Goal: Check status: Check status

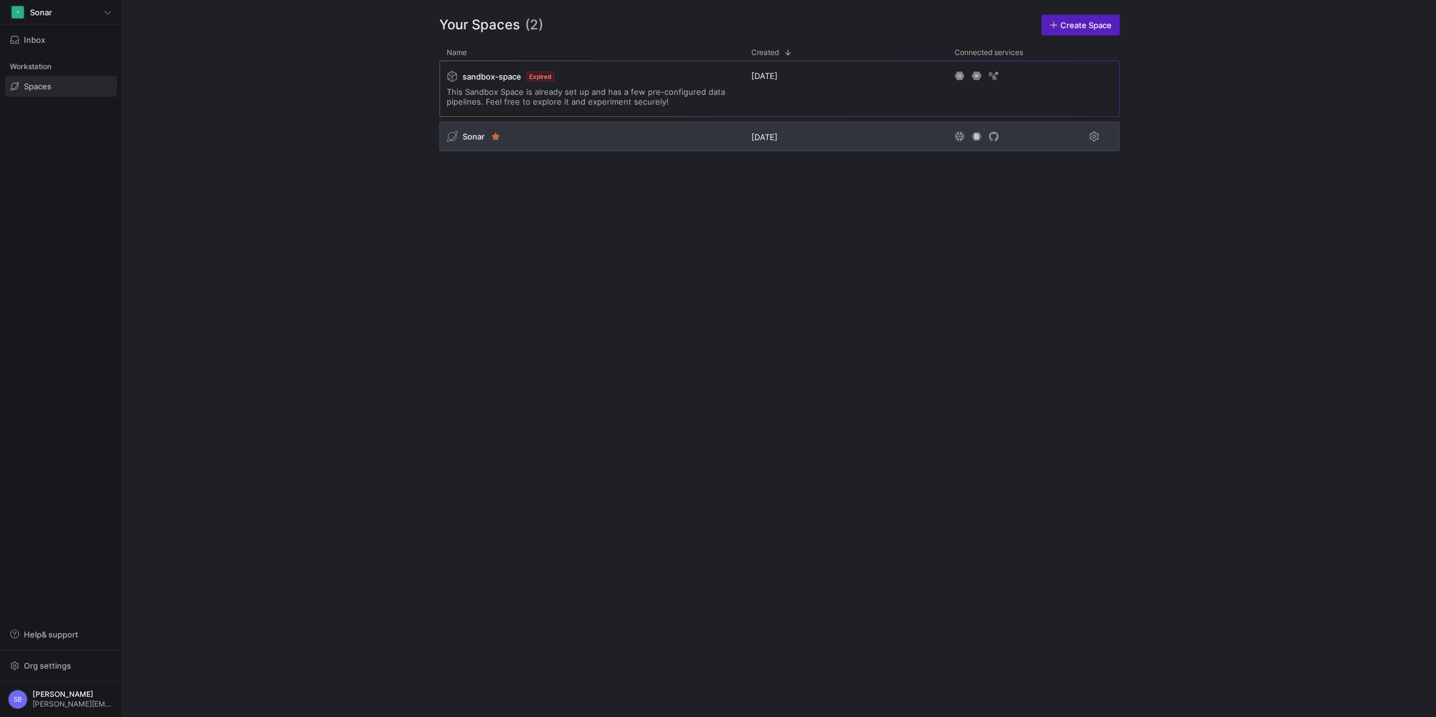
click at [467, 133] on span "Sonar" at bounding box center [473, 137] width 22 height 10
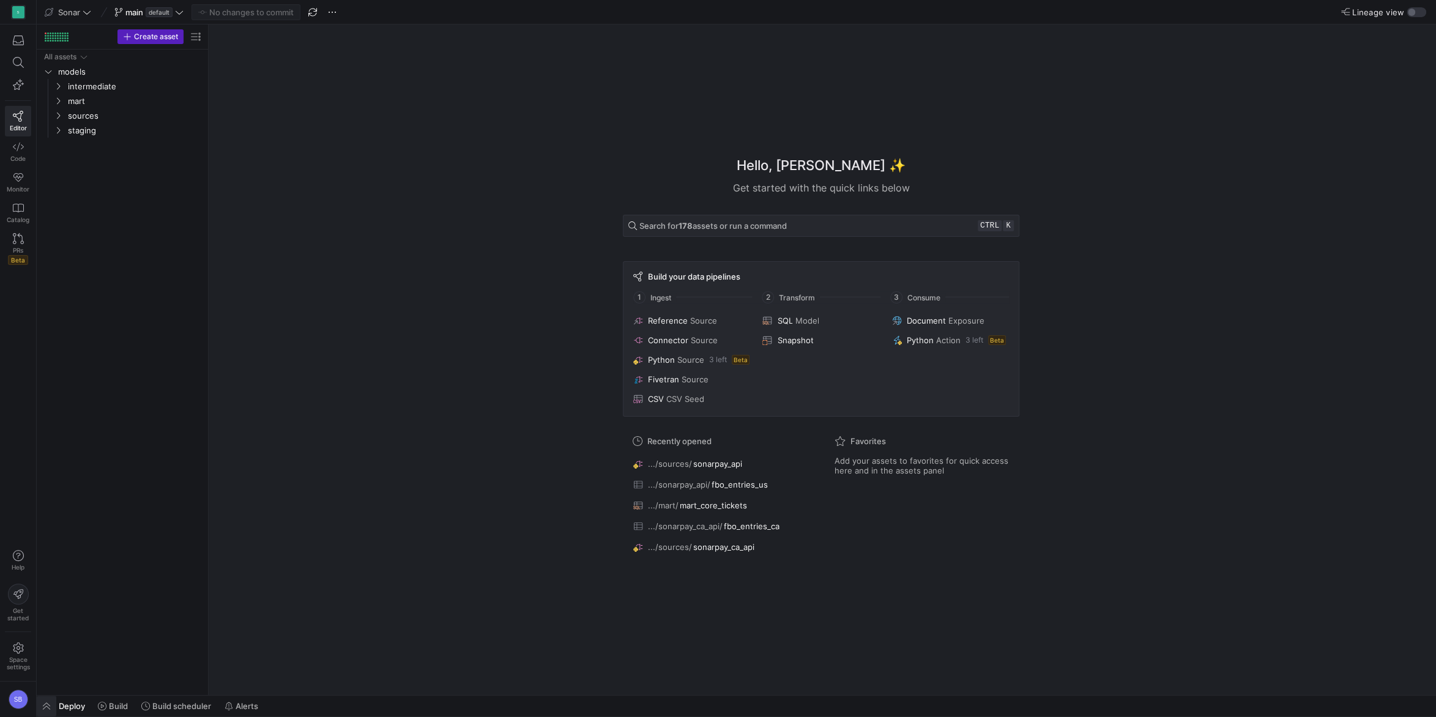
click at [48, 703] on span "button" at bounding box center [47, 706] width 20 height 21
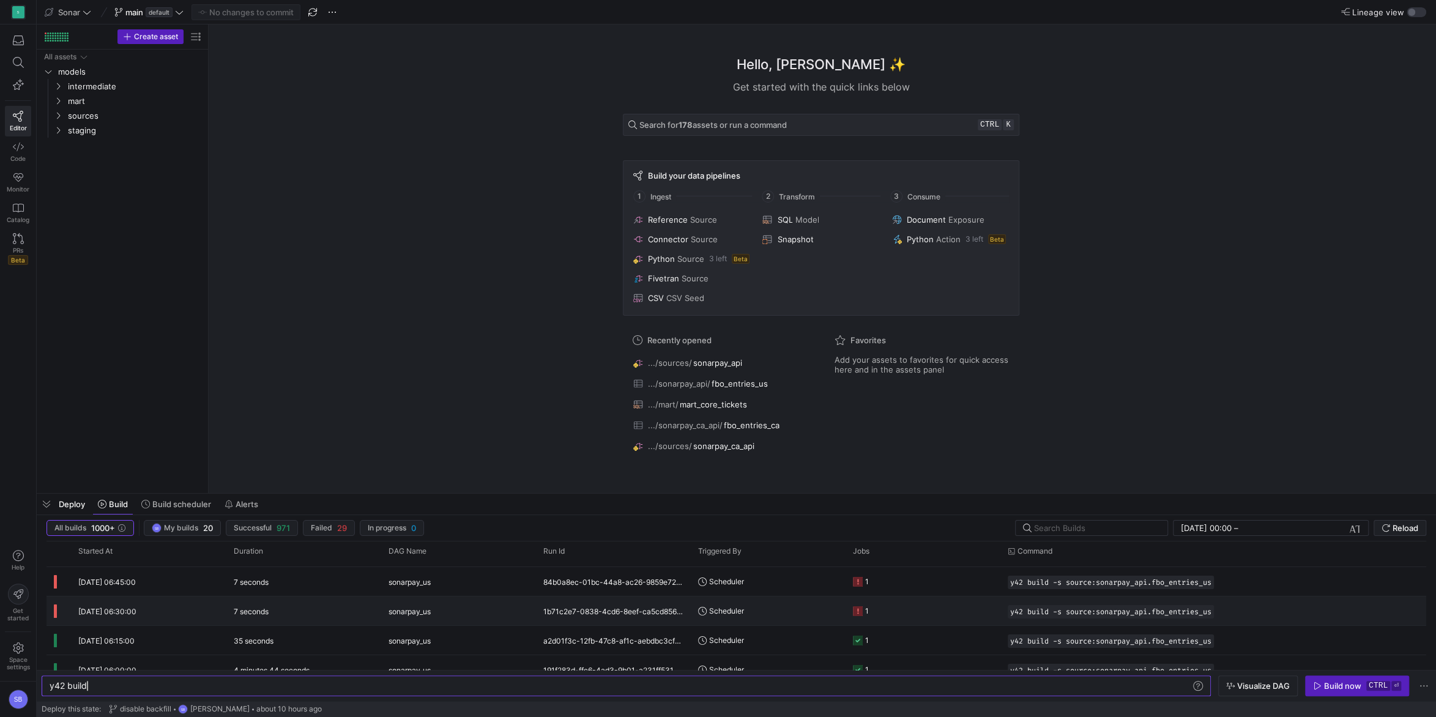
scroll to position [54, 0]
click at [53, 34] on div at bounding box center [57, 36] width 24 height 9
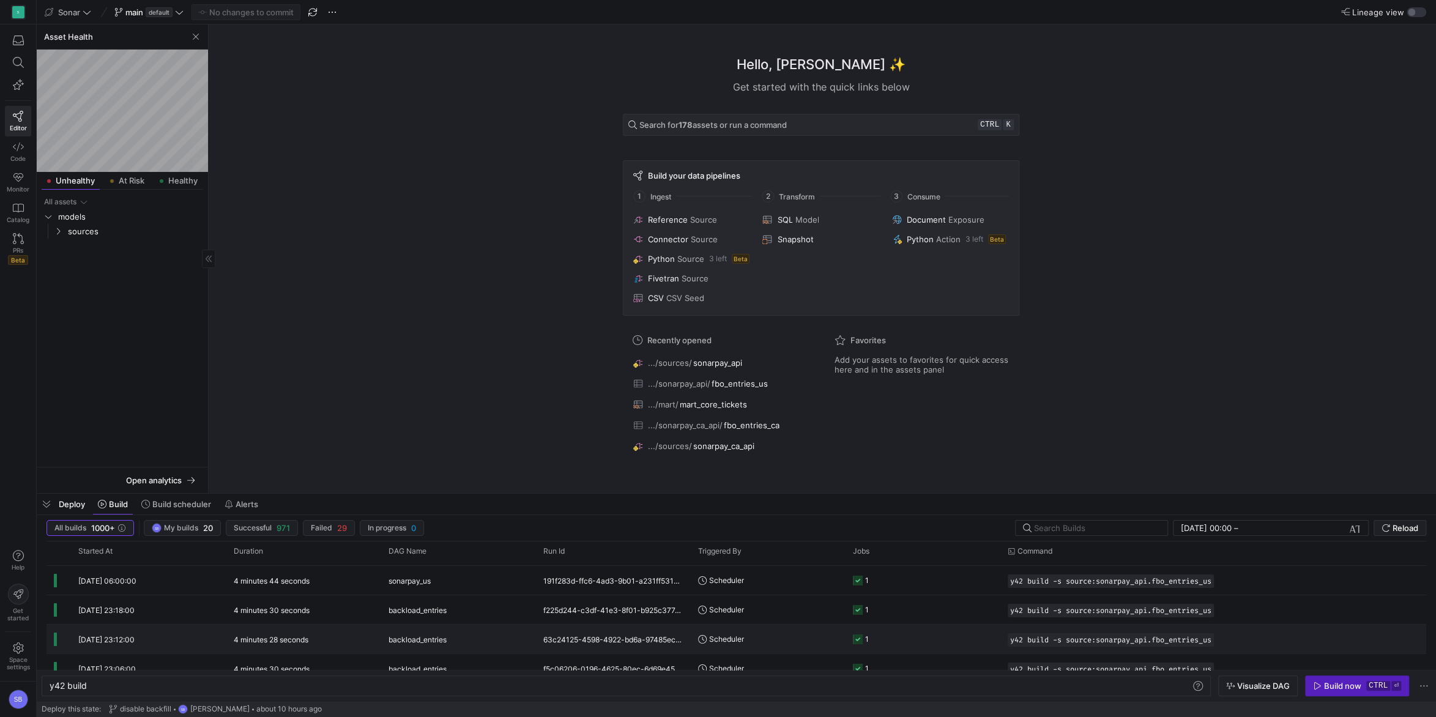
scroll to position [0, 0]
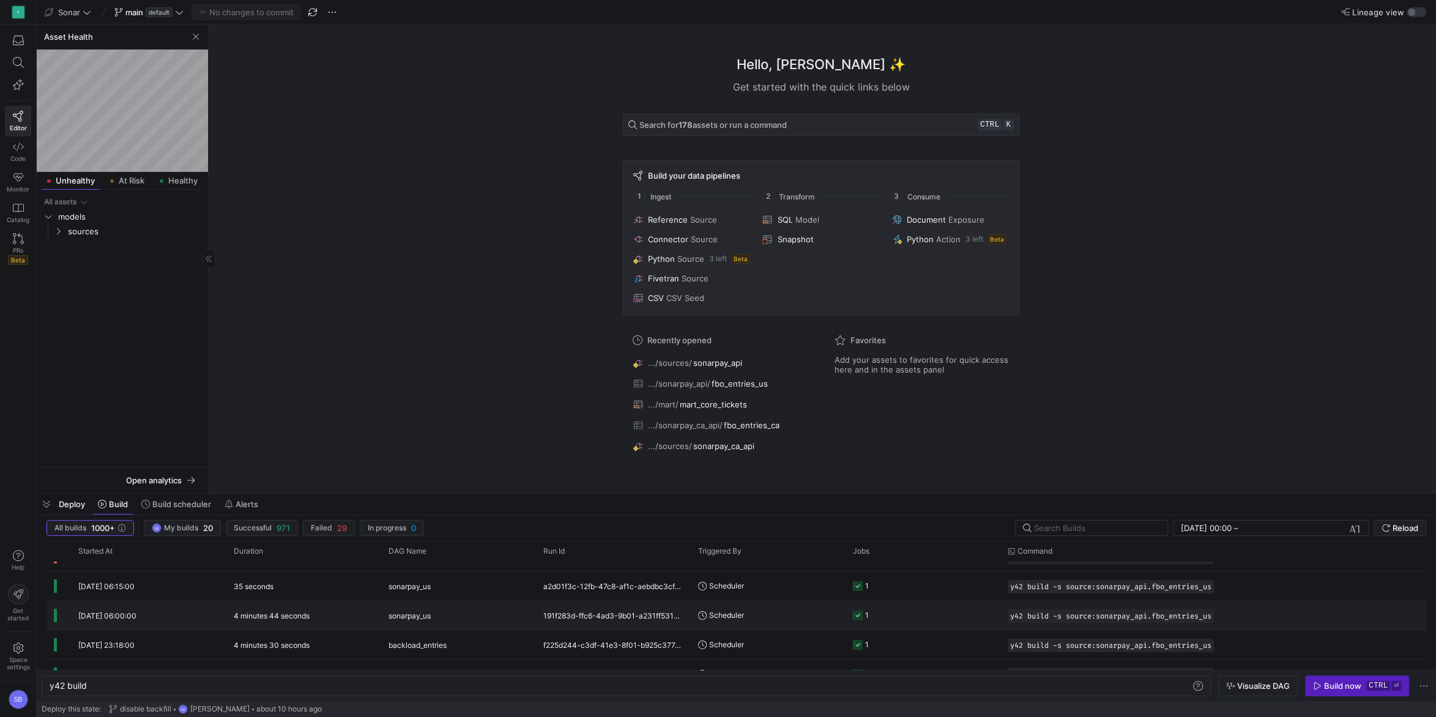
click at [128, 615] on span "[DATE] 06:00:00" at bounding box center [107, 615] width 58 height 9
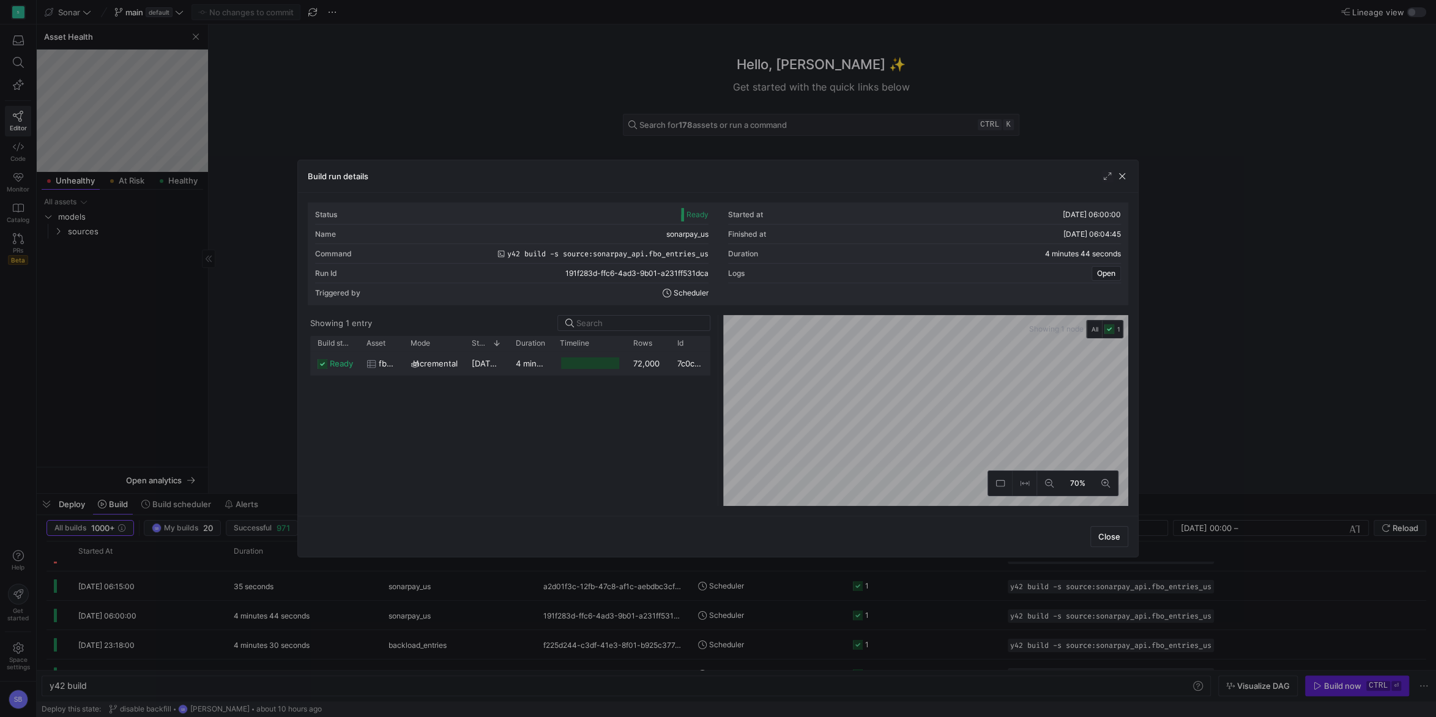
click at [539, 363] on y42-duration "4 minutes 39 seconds" at bounding box center [558, 363] width 85 height 10
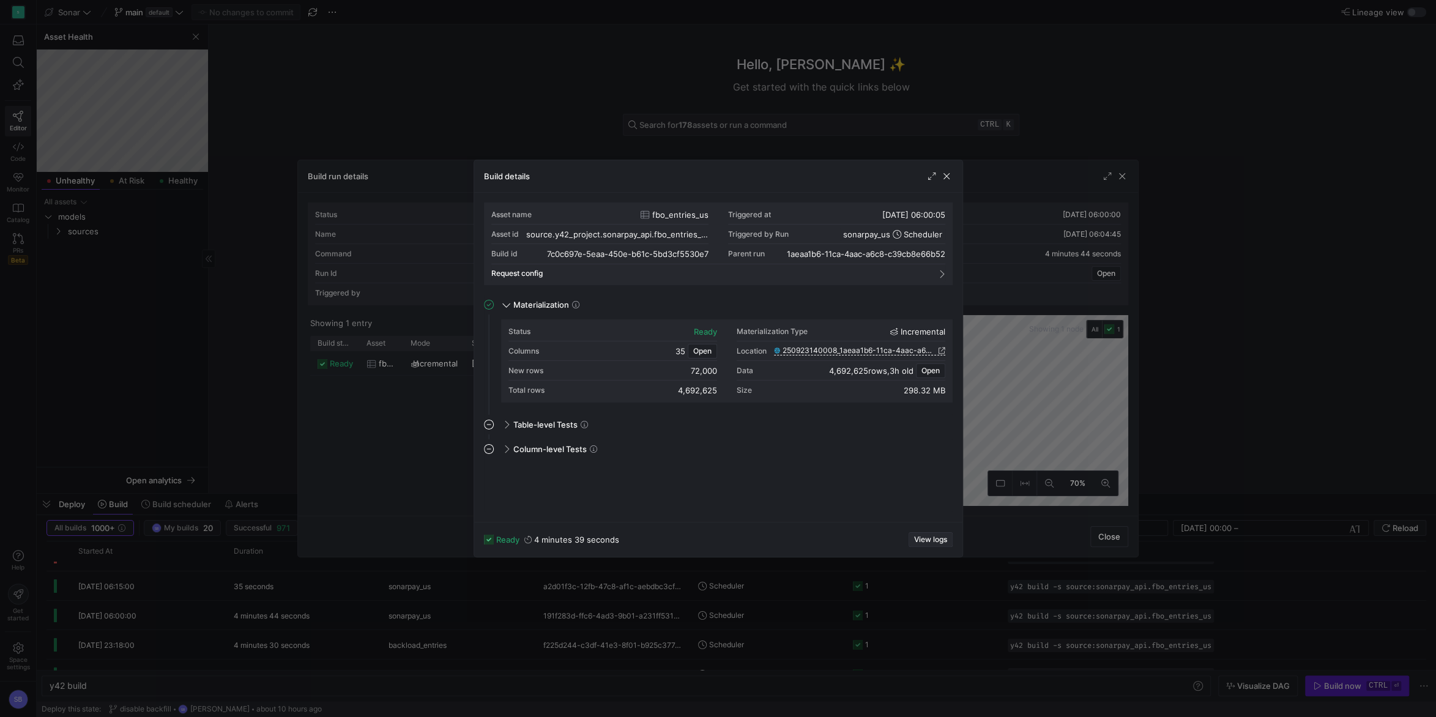
click at [930, 540] on span "View logs" at bounding box center [930, 539] width 33 height 9
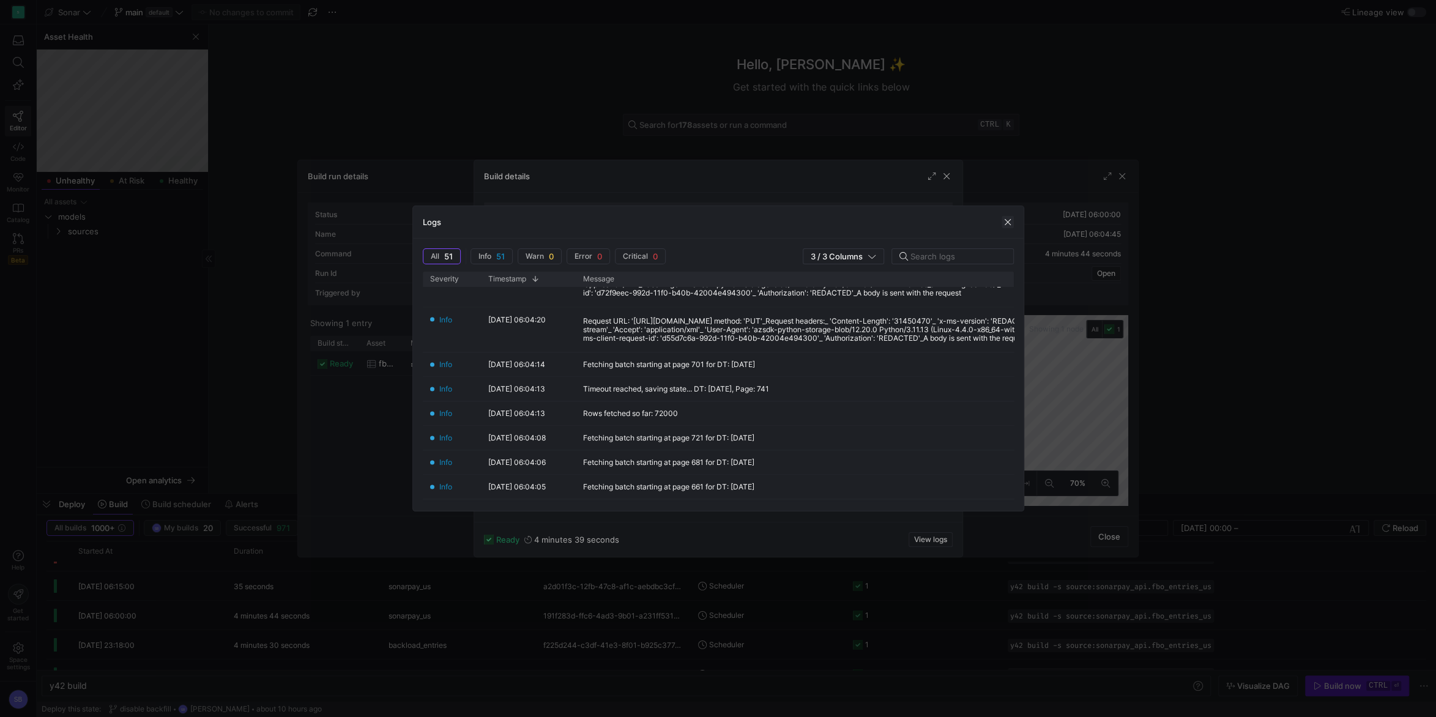
click at [1006, 223] on span "button" at bounding box center [1007, 222] width 12 height 12
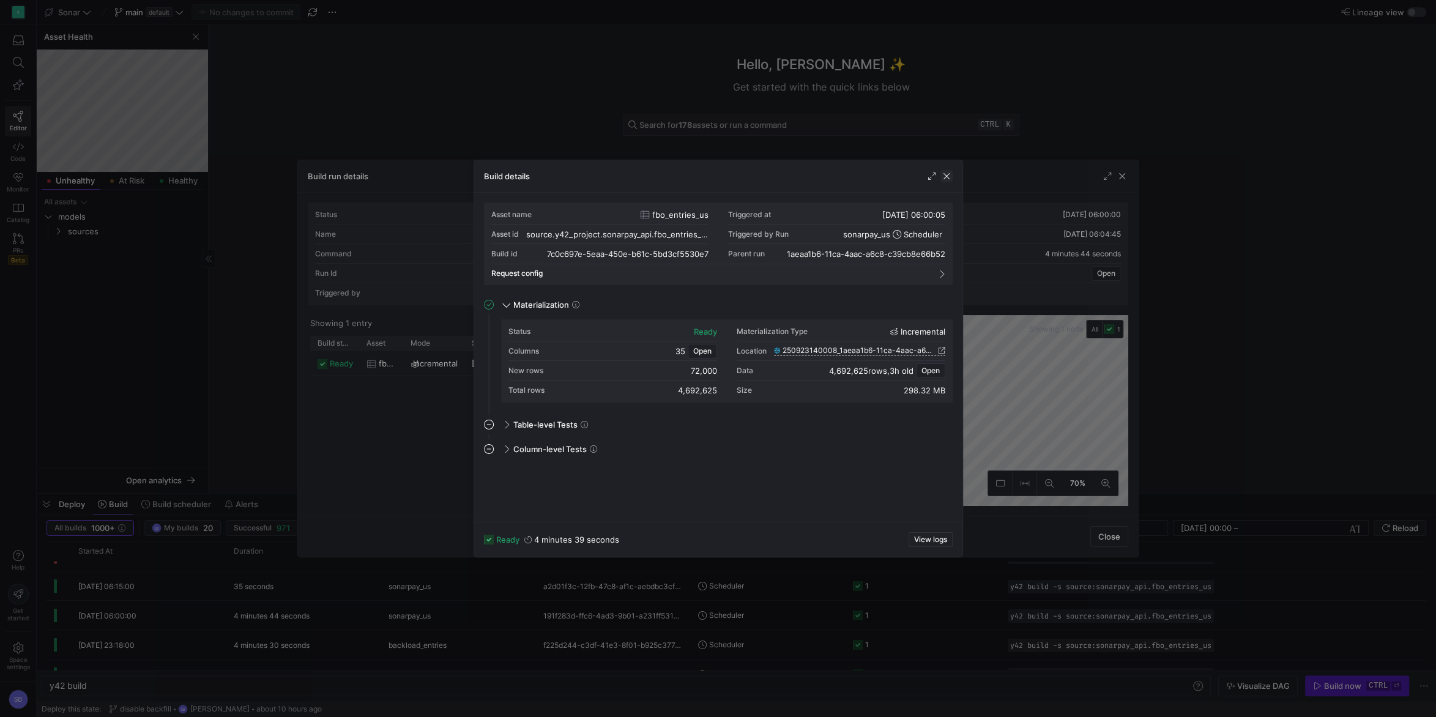
click at [945, 178] on span "button" at bounding box center [946, 176] width 12 height 12
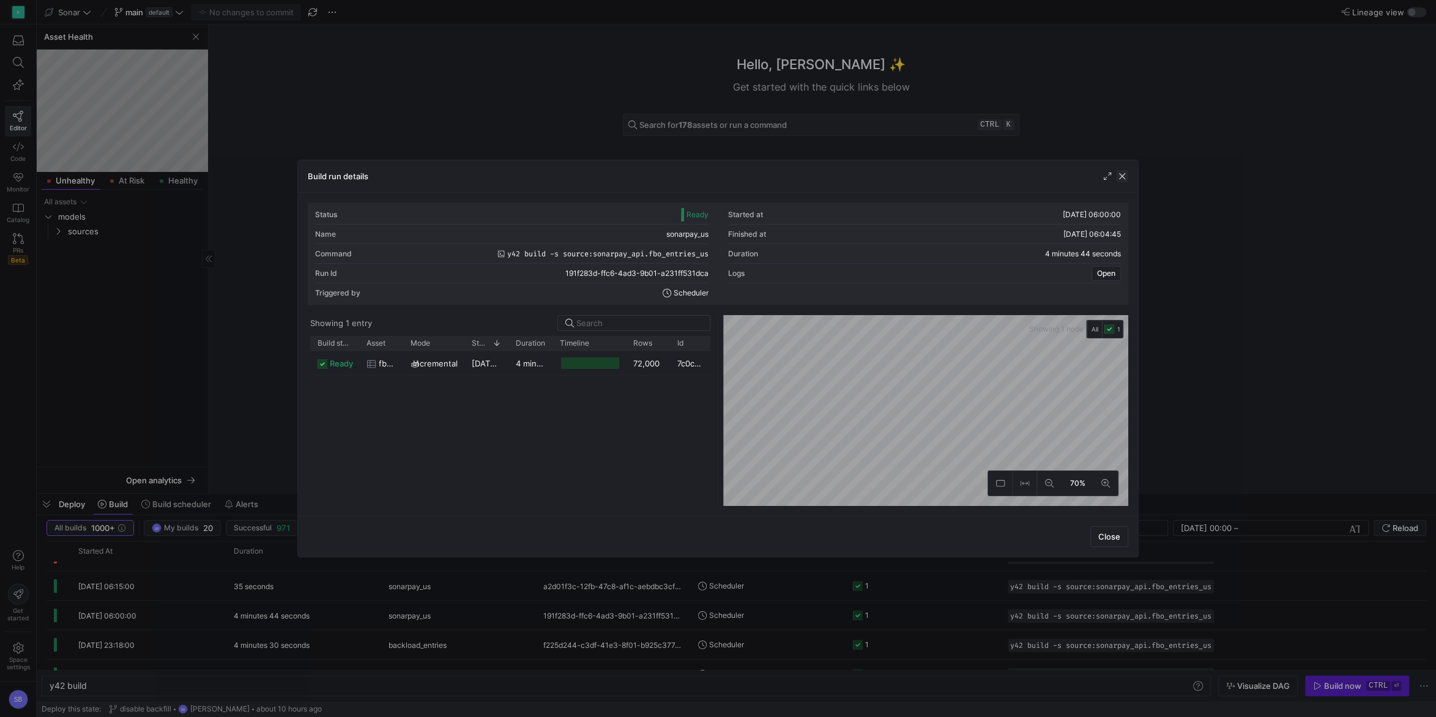
click at [1124, 178] on span "button" at bounding box center [1122, 176] width 12 height 12
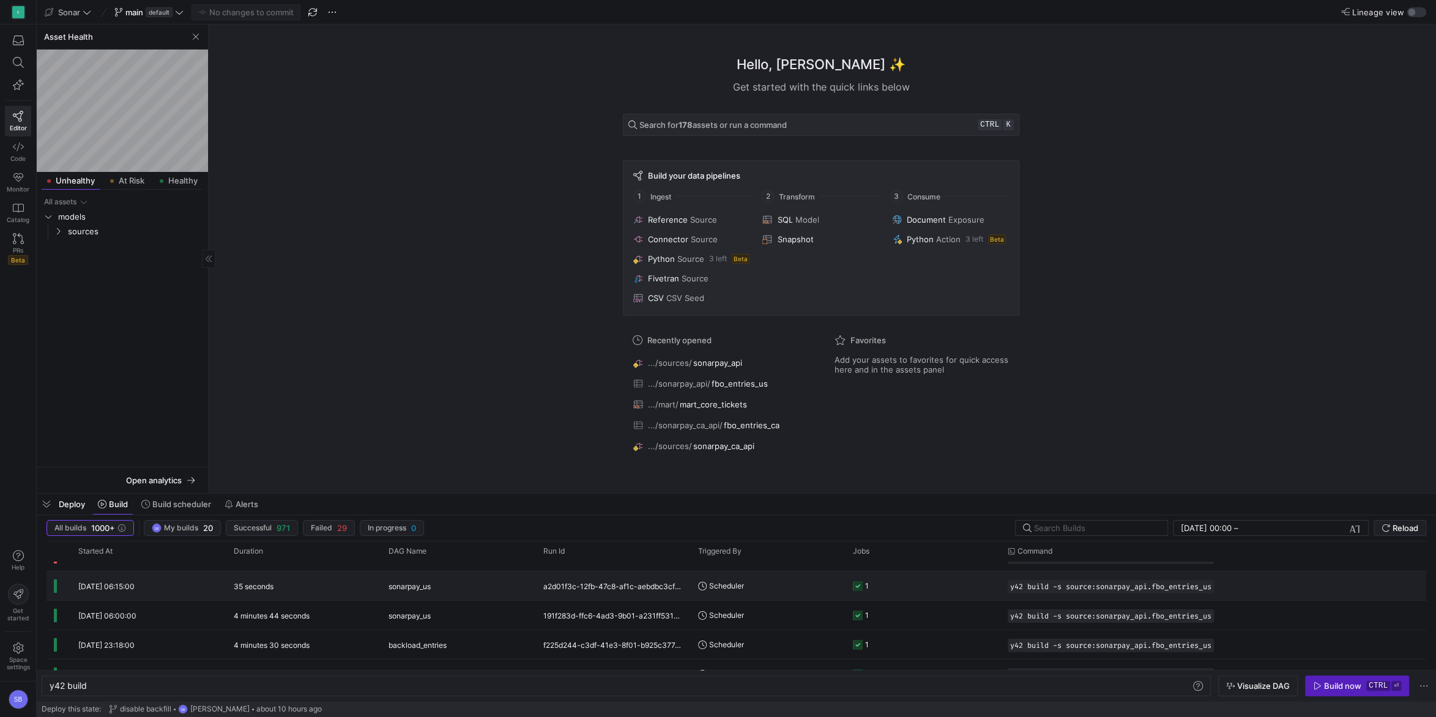
click at [210, 590] on div "[DATE] 06:15:00" at bounding box center [148, 585] width 155 height 29
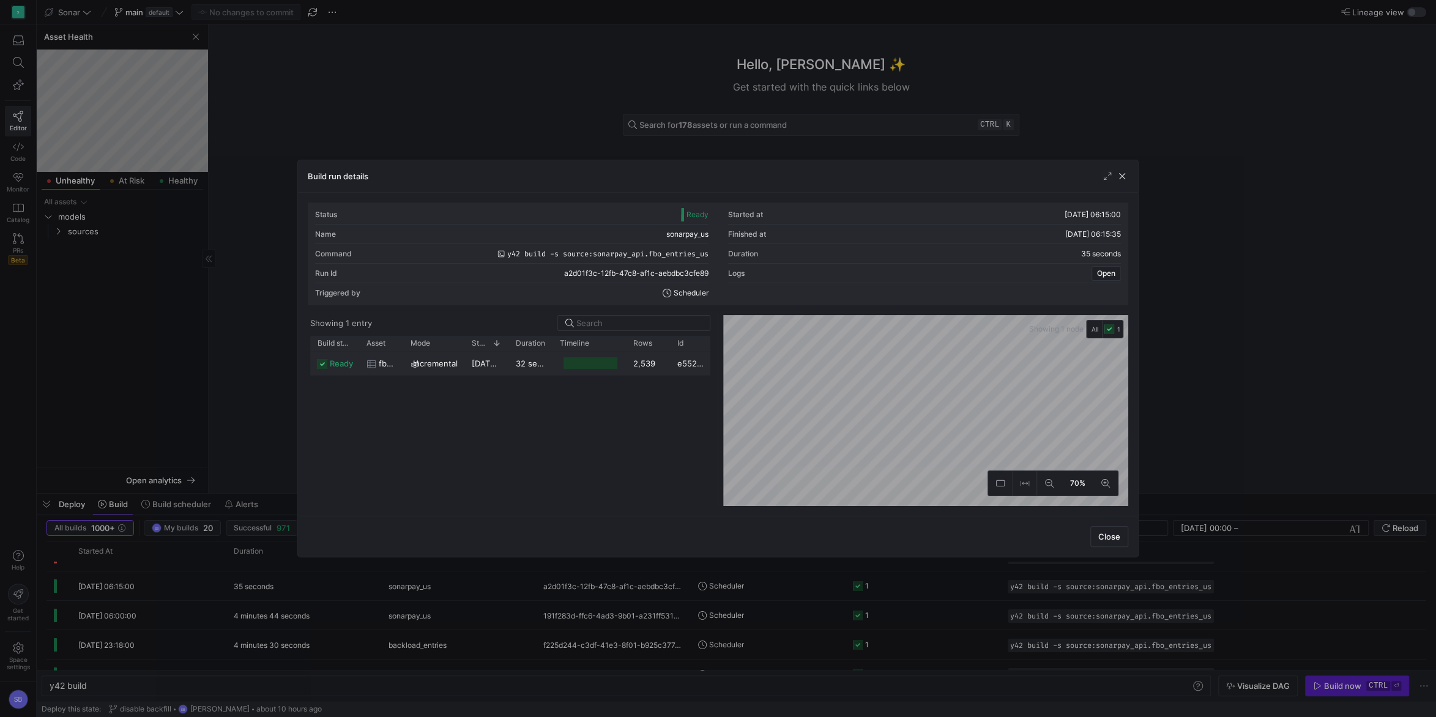
click at [531, 368] on y42-duration "32 seconds" at bounding box center [538, 363] width 45 height 10
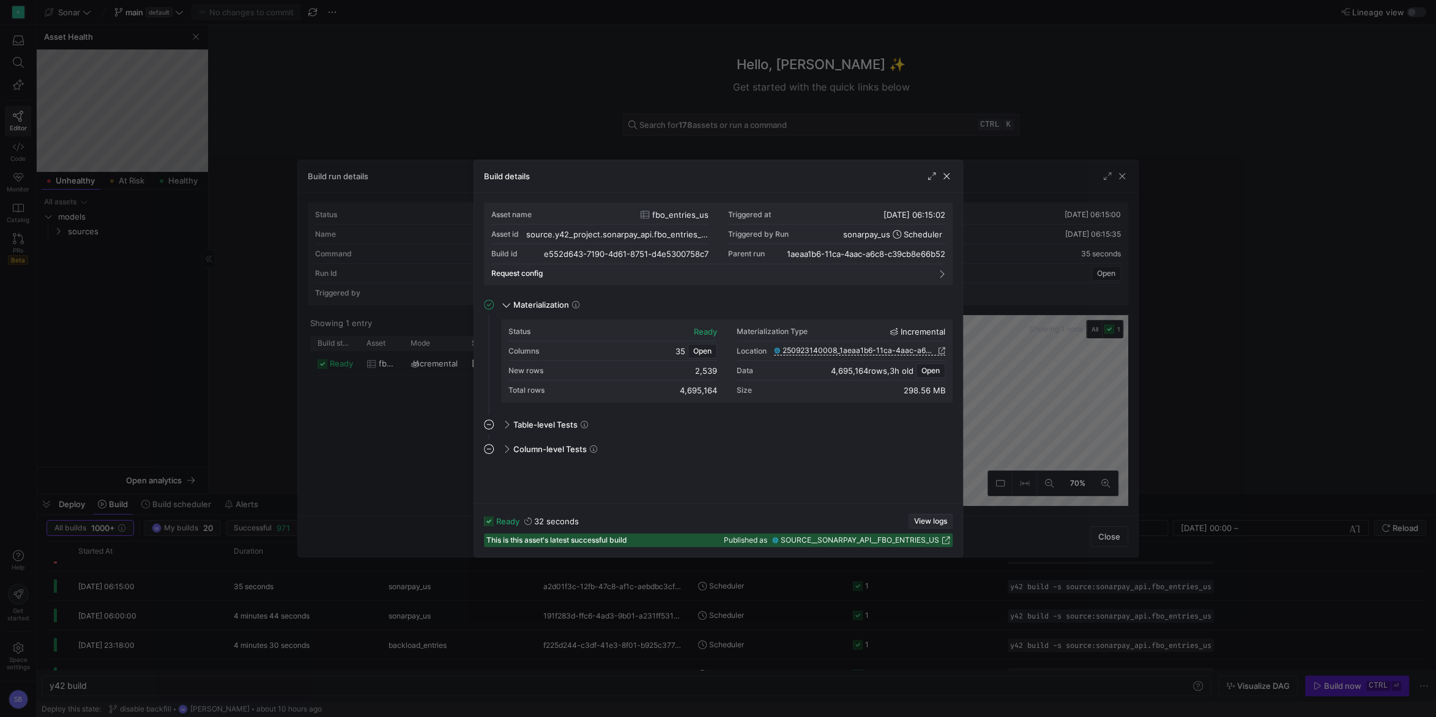
click at [932, 518] on span "View logs" at bounding box center [930, 521] width 33 height 9
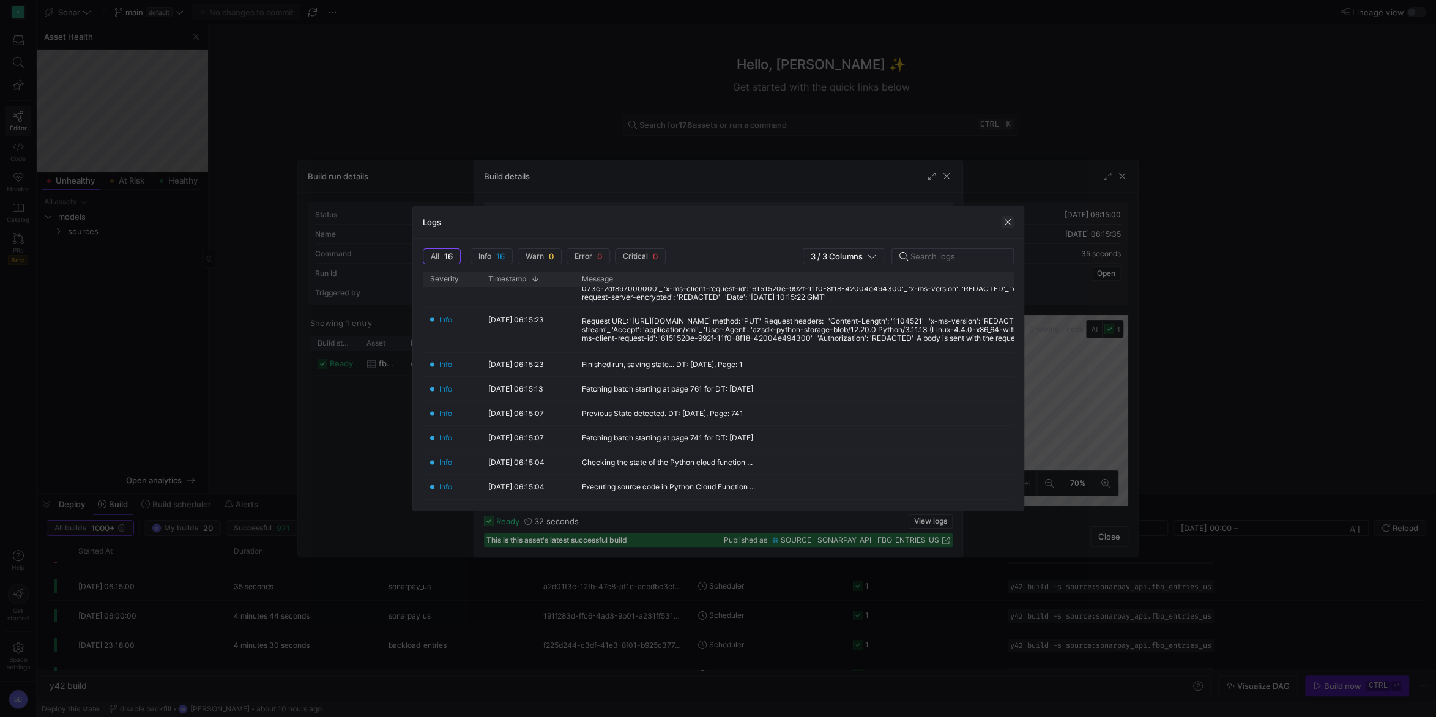
click at [1007, 218] on span "button" at bounding box center [1007, 222] width 12 height 12
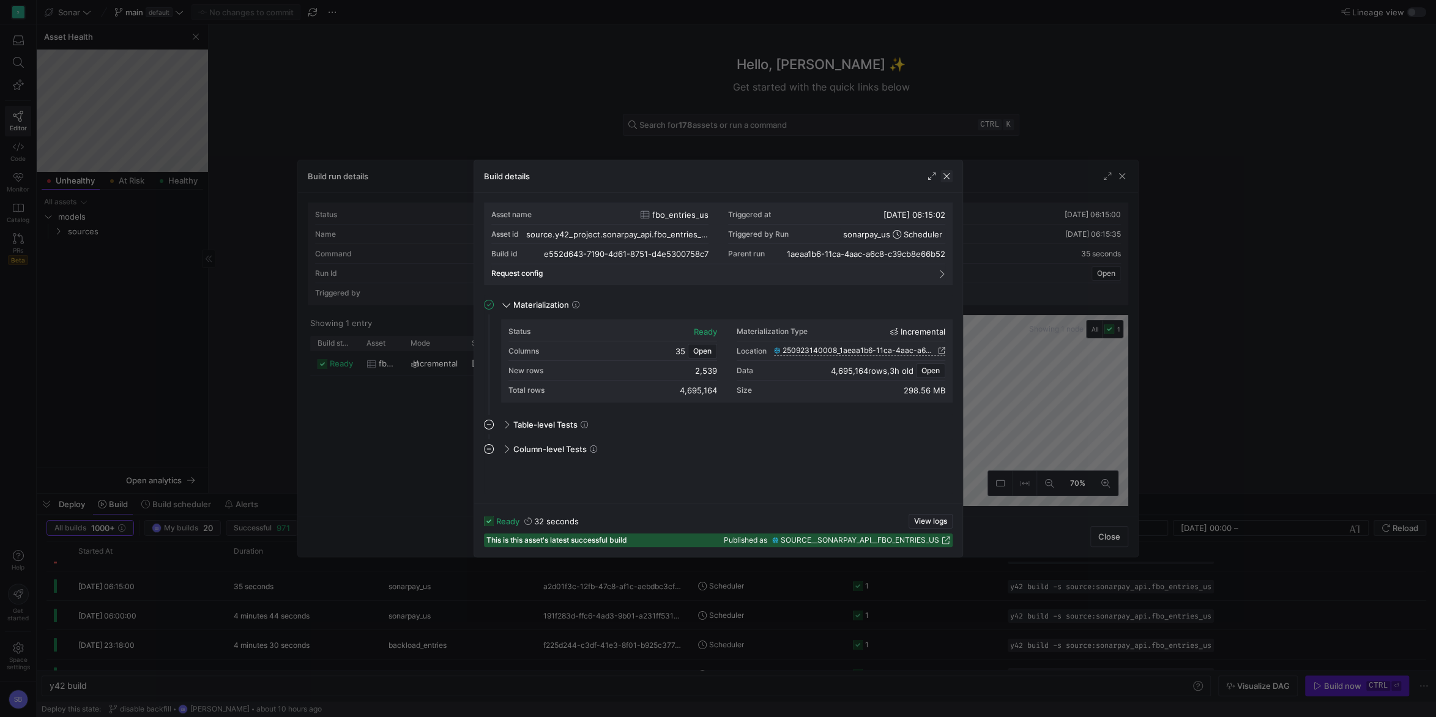
click at [950, 182] on span "button" at bounding box center [946, 176] width 12 height 12
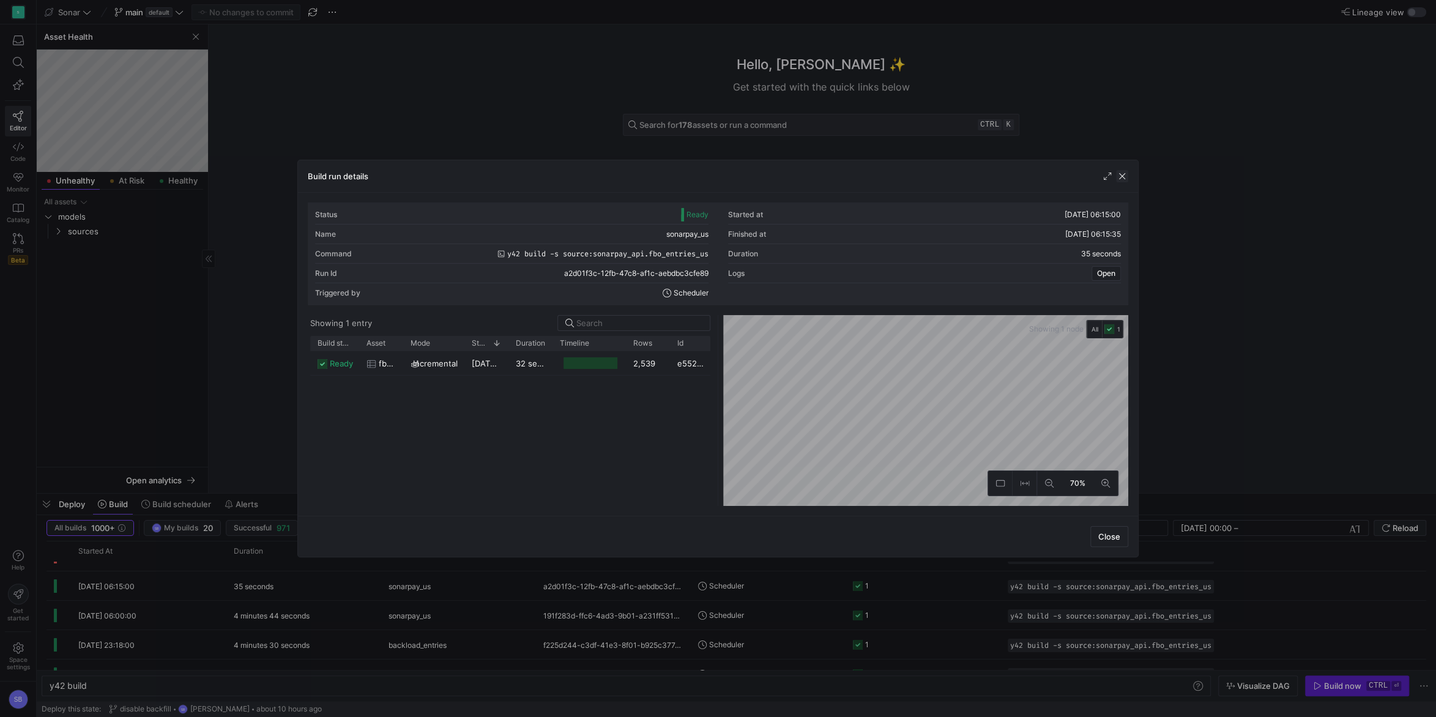
click at [1121, 176] on span "button" at bounding box center [1122, 176] width 12 height 12
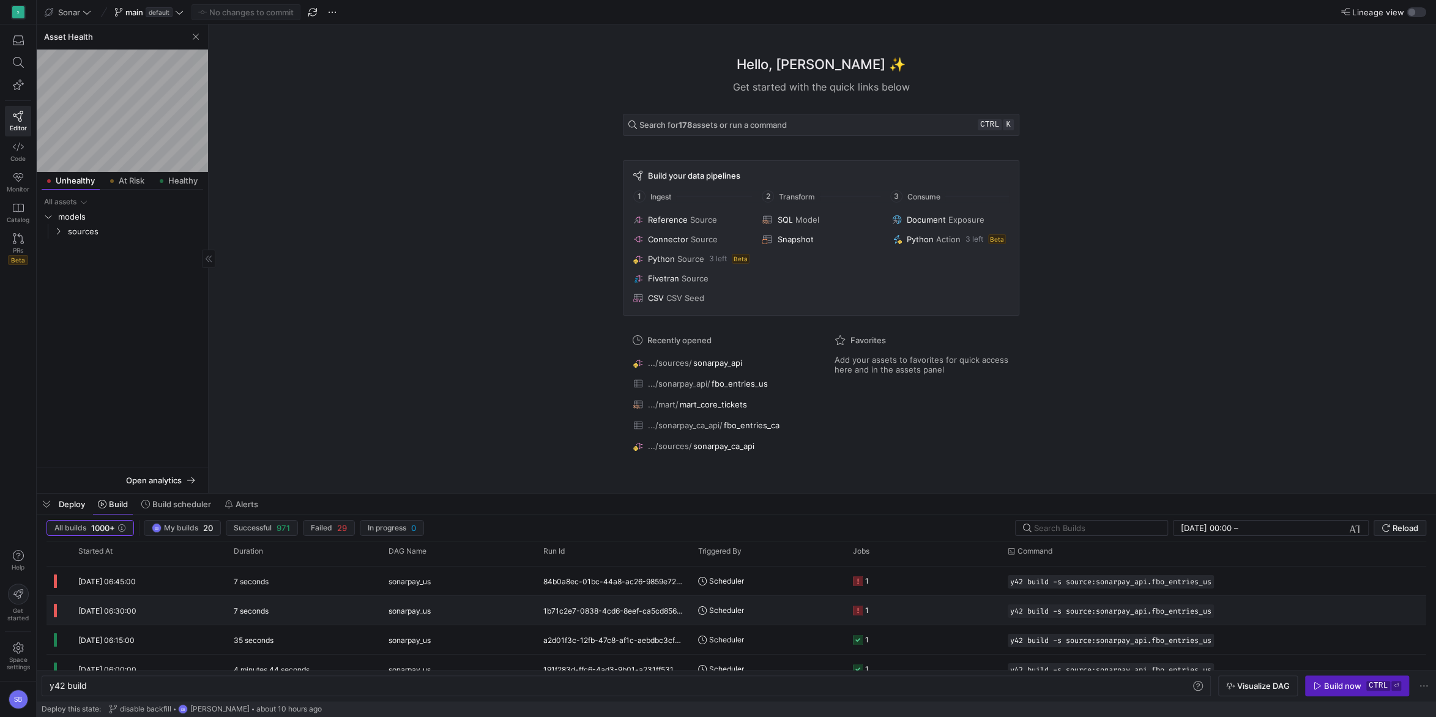
click at [300, 616] on div "7 seconds" at bounding box center [303, 610] width 155 height 29
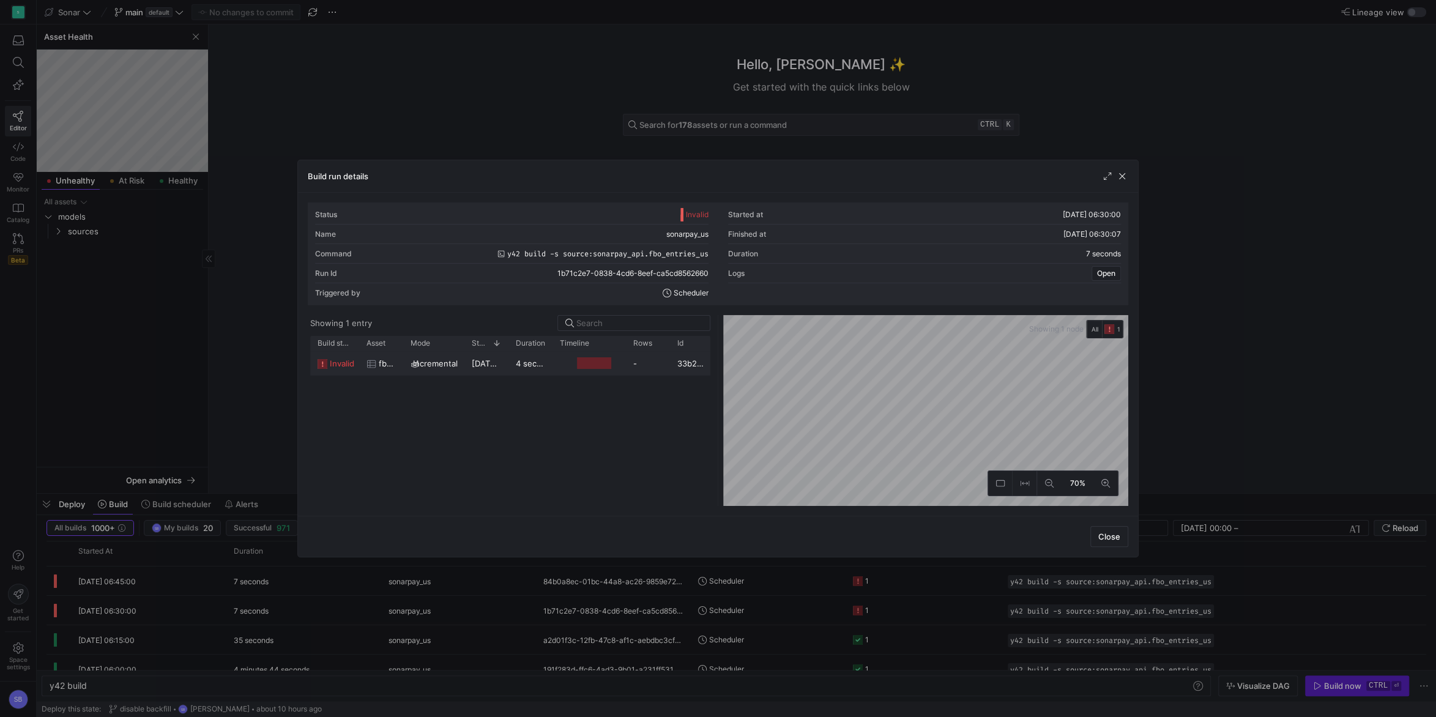
click at [522, 367] on y42-duration "4 seconds" at bounding box center [536, 363] width 40 height 10
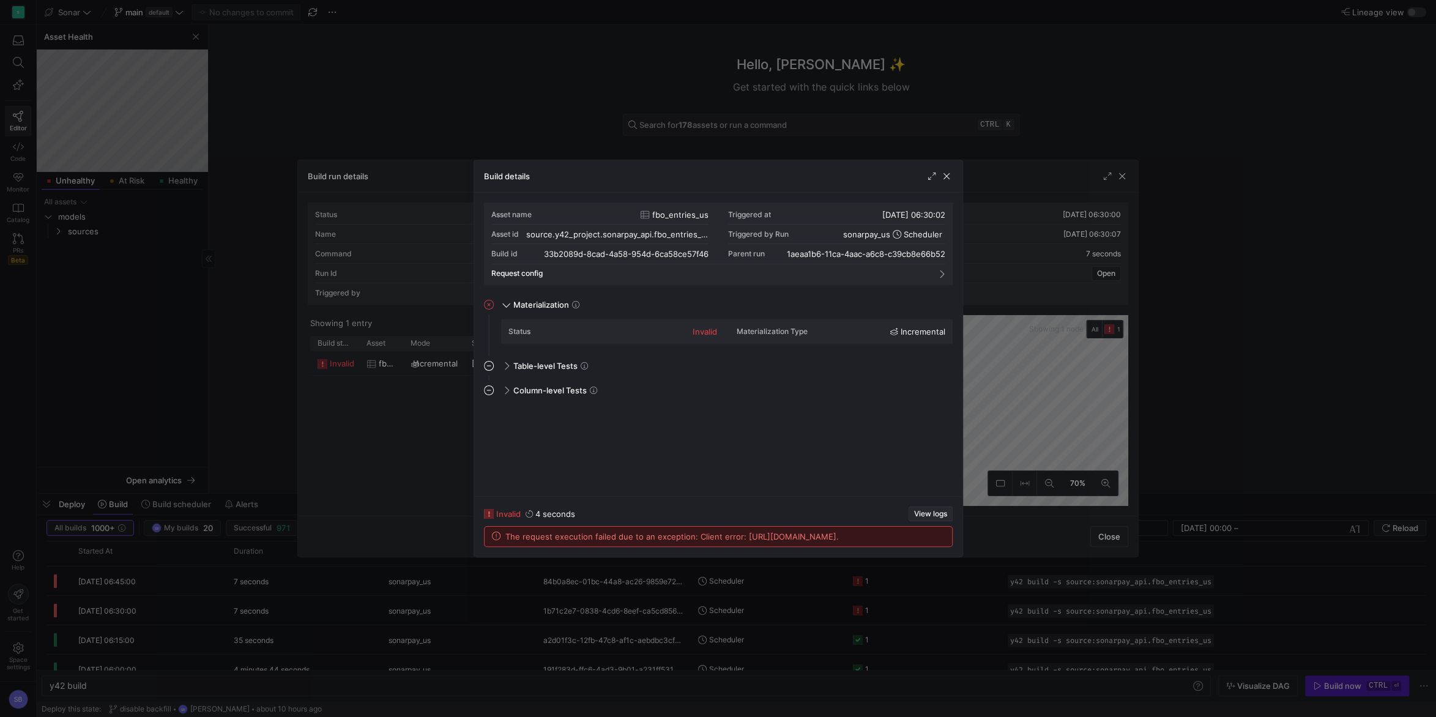
click at [926, 507] on span "button" at bounding box center [930, 513] width 43 height 13
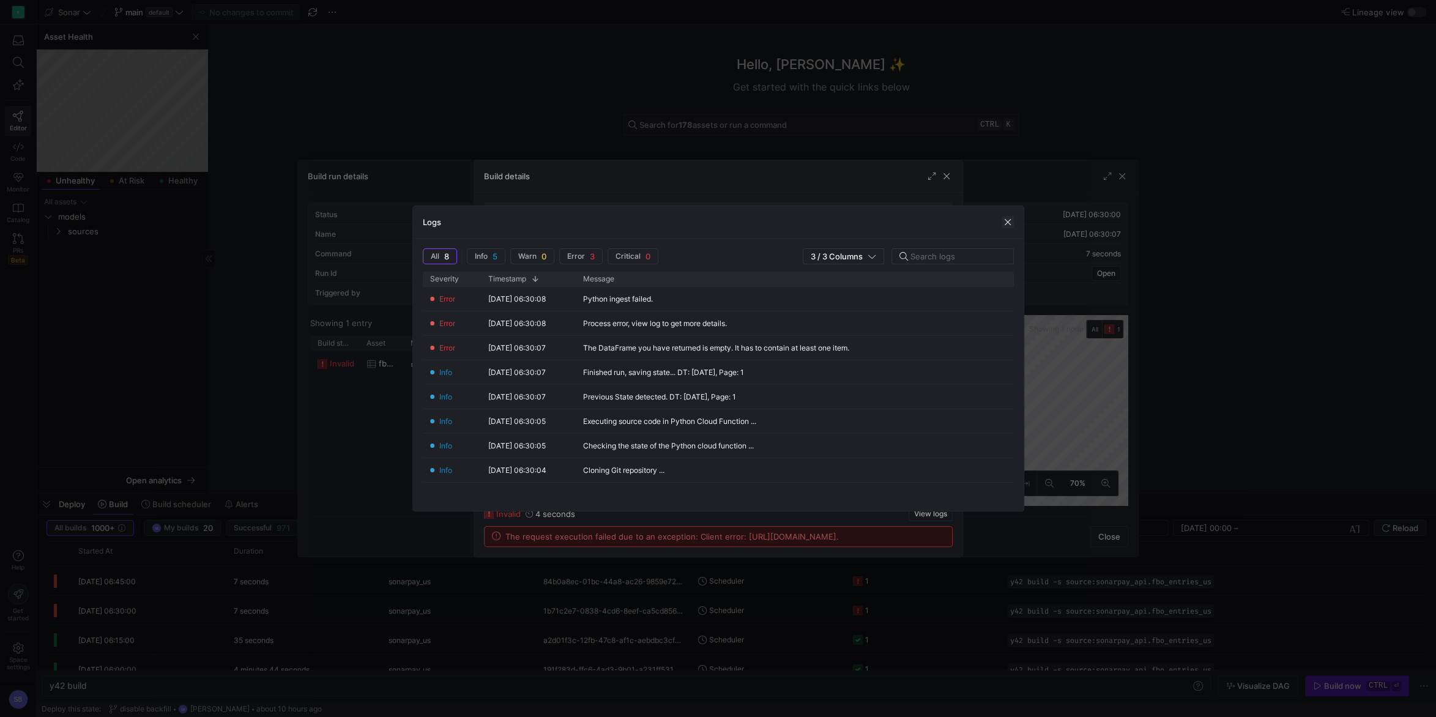
click at [1006, 226] on span "button" at bounding box center [1007, 222] width 12 height 12
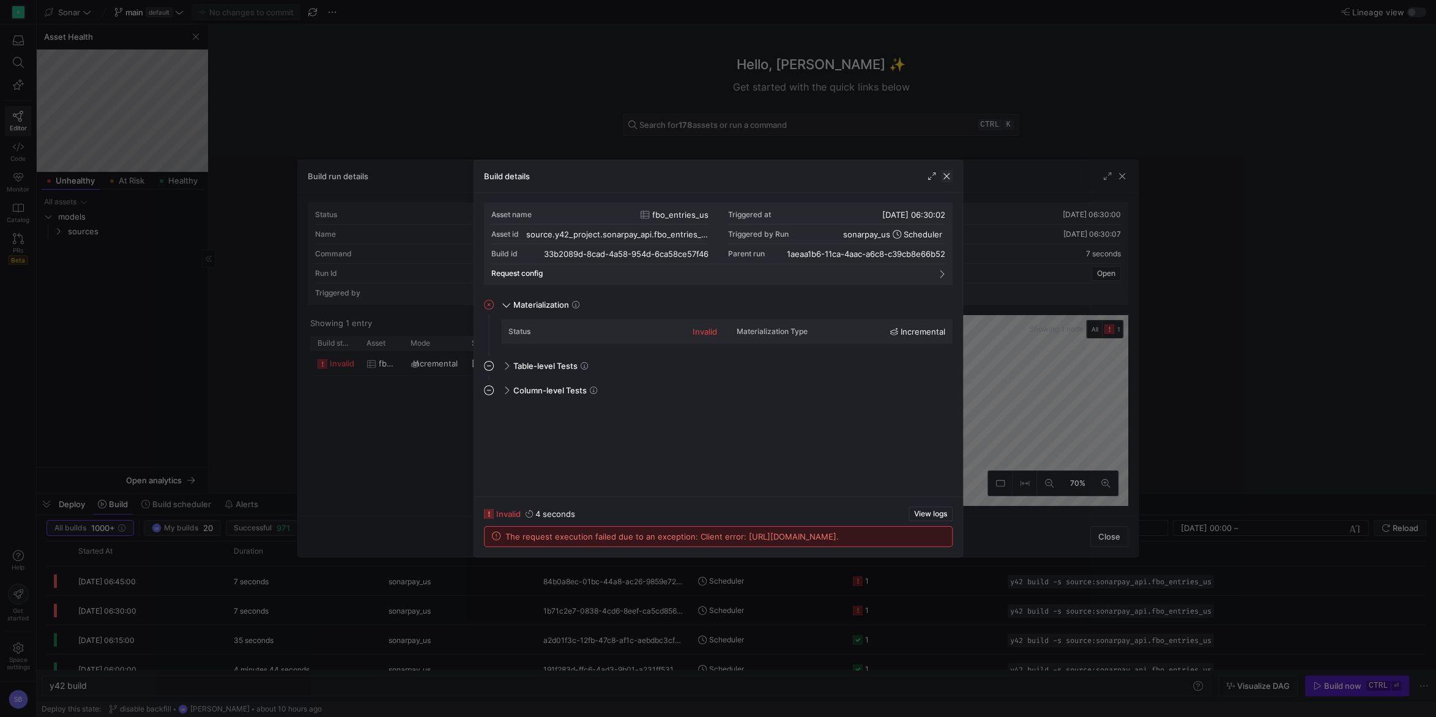
click at [950, 182] on span "button" at bounding box center [946, 176] width 12 height 12
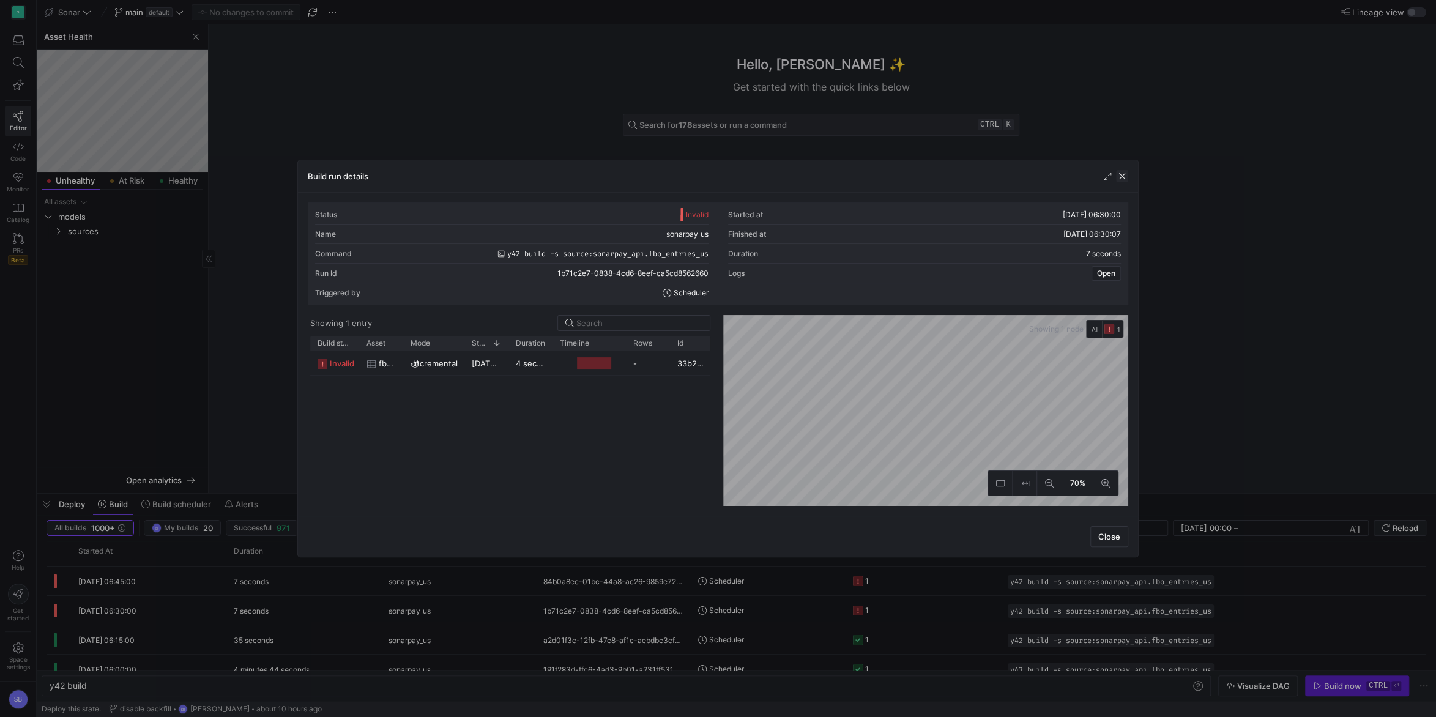
click at [1123, 177] on span "button" at bounding box center [1122, 176] width 12 height 12
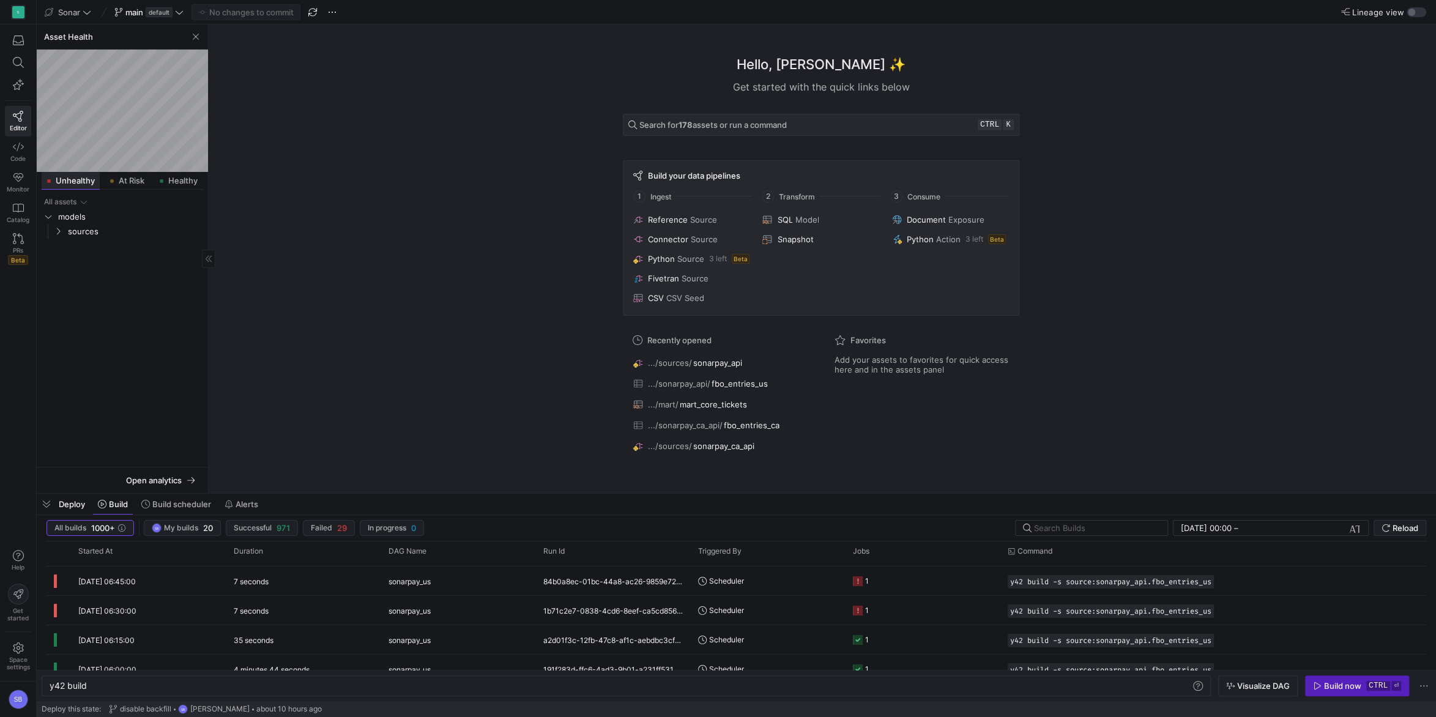
click at [69, 182] on span "Unhealthy" at bounding box center [75, 181] width 39 height 8
click at [61, 232] on icon "Press SPACE to select this row." at bounding box center [58, 231] width 9 height 7
click at [466, 217] on div "Hello, [PERSON_NAME] ✨ Get started with the quick links below Search for 178 as…" at bounding box center [820, 258] width 1215 height 469
click at [193, 39] on span "button" at bounding box center [195, 36] width 15 height 15
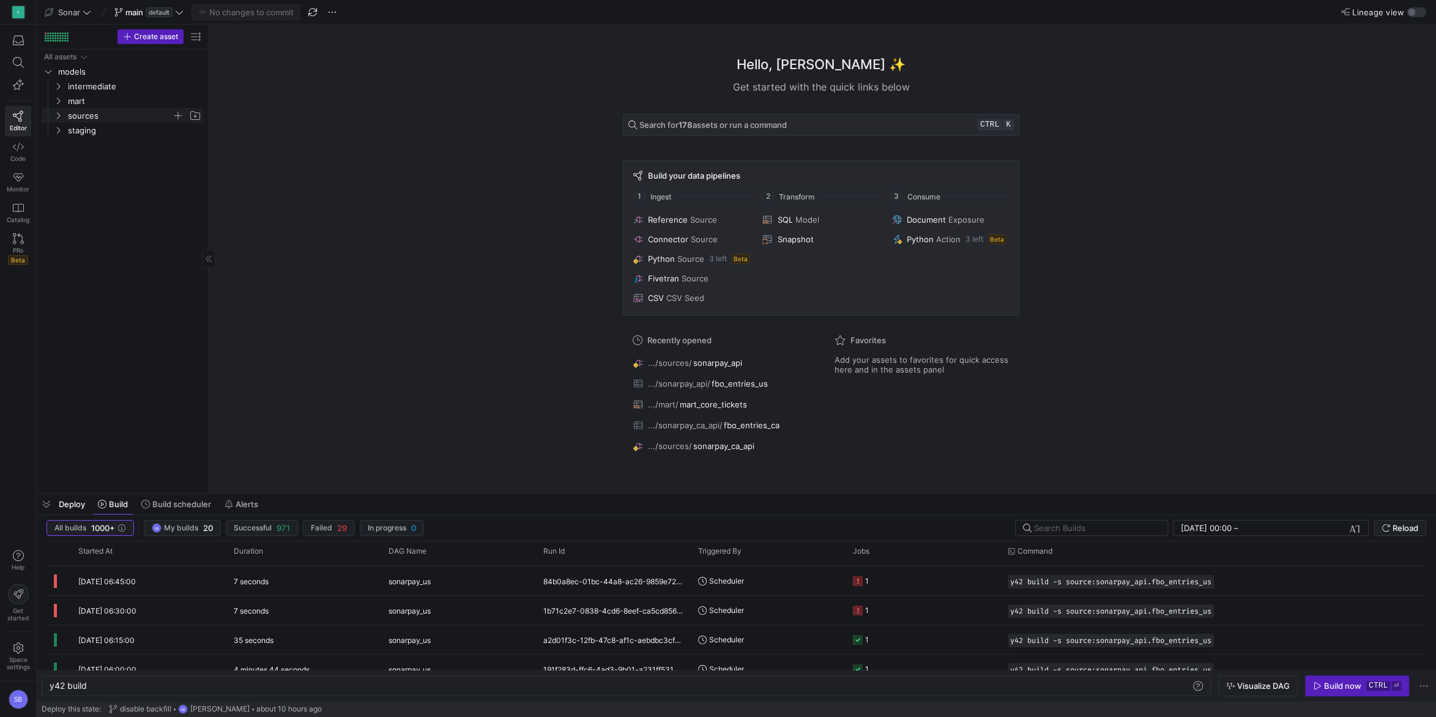
click at [59, 117] on icon "Press SPACE to select this row." at bounding box center [58, 115] width 9 height 7
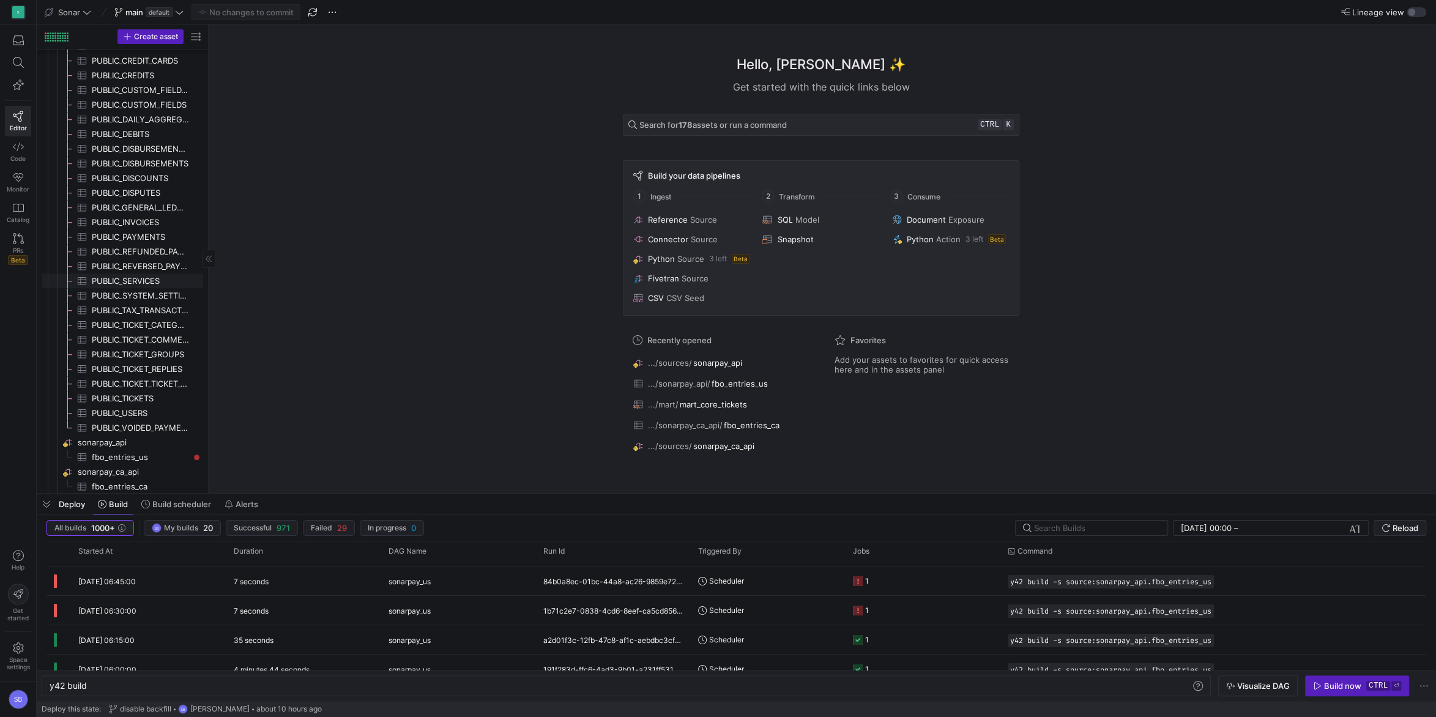
scroll to position [701, 0]
click at [385, 305] on div "Hello, [PERSON_NAME] ✨ Get started with the quick links below Search for 178 as…" at bounding box center [820, 258] width 1215 height 469
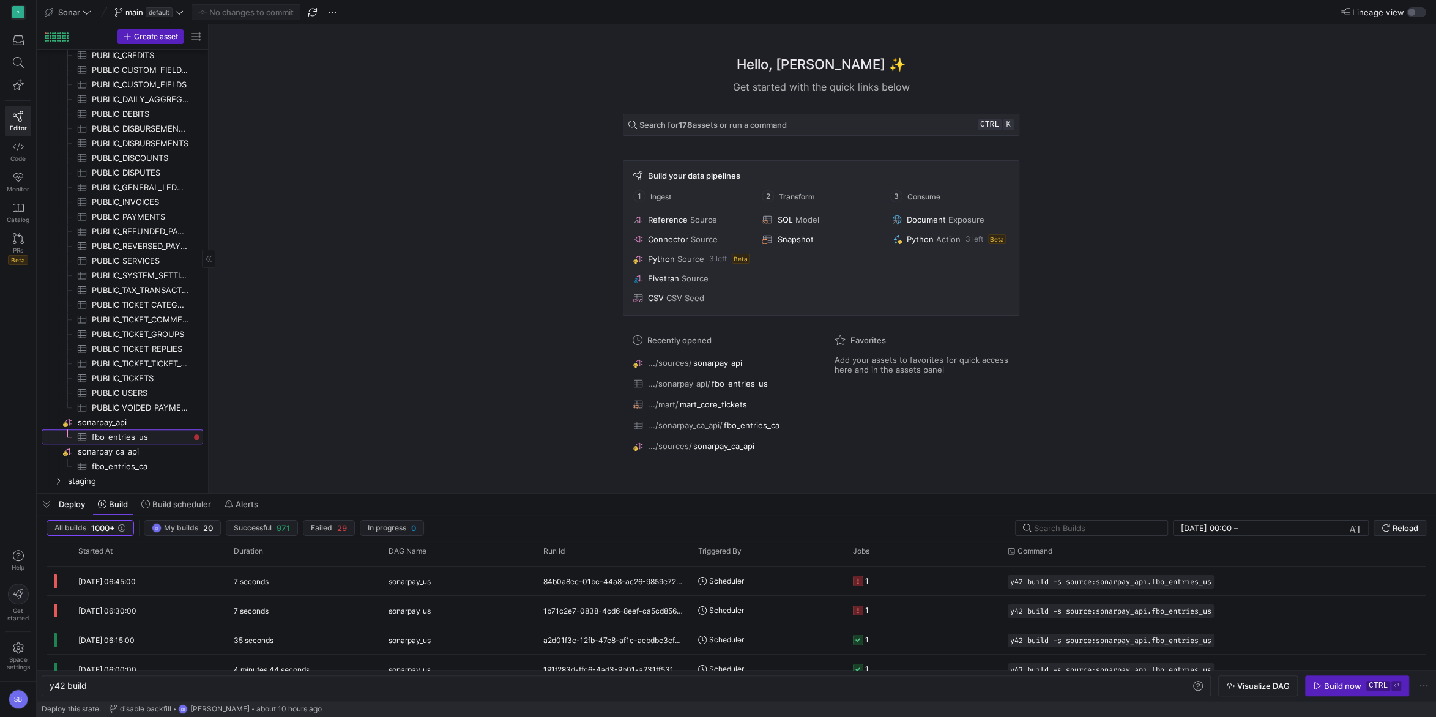
click at [124, 436] on span "fbo_entries_us​​​​​​​​​" at bounding box center [140, 437] width 97 height 14
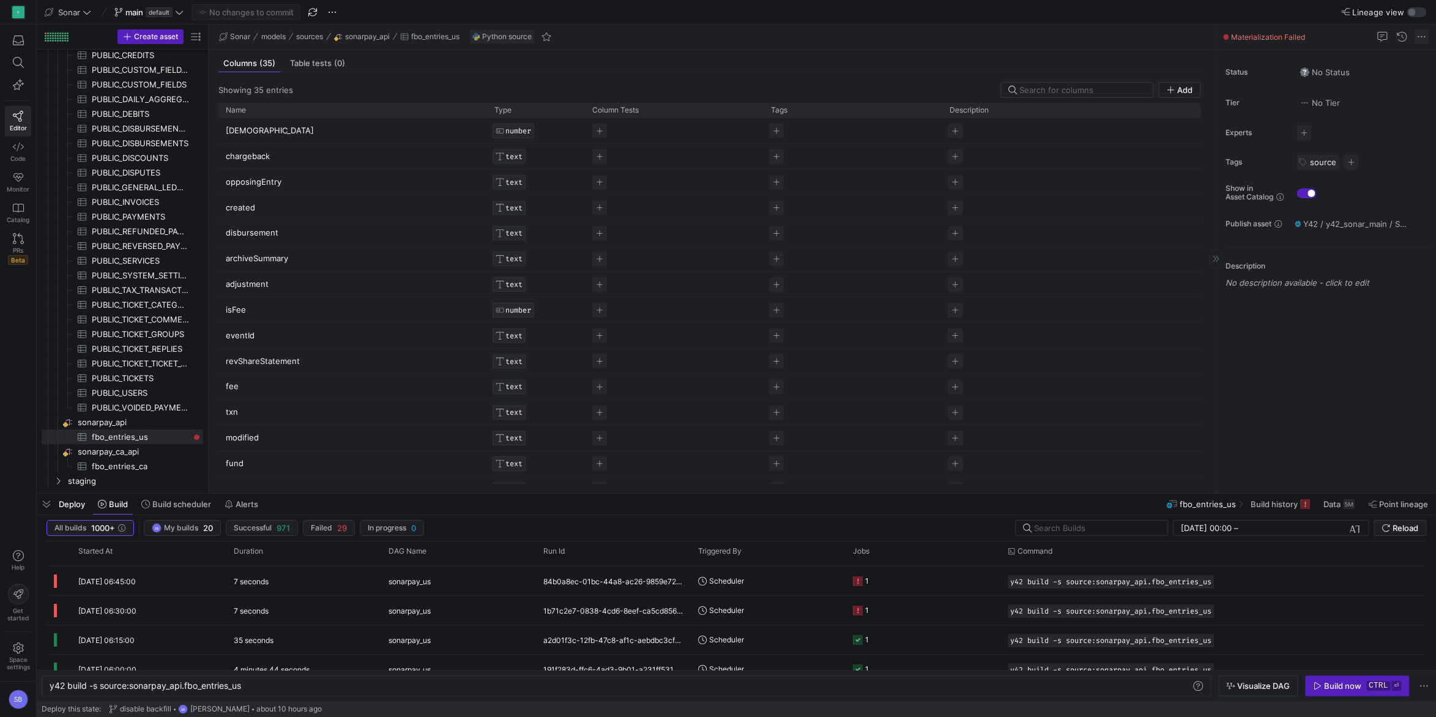
click at [1422, 37] on span at bounding box center [1421, 36] width 15 height 15
click at [1272, 39] on div at bounding box center [718, 358] width 1436 height 717
click at [44, 506] on span "button" at bounding box center [47, 504] width 20 height 21
